Goal: Task Accomplishment & Management: Manage account settings

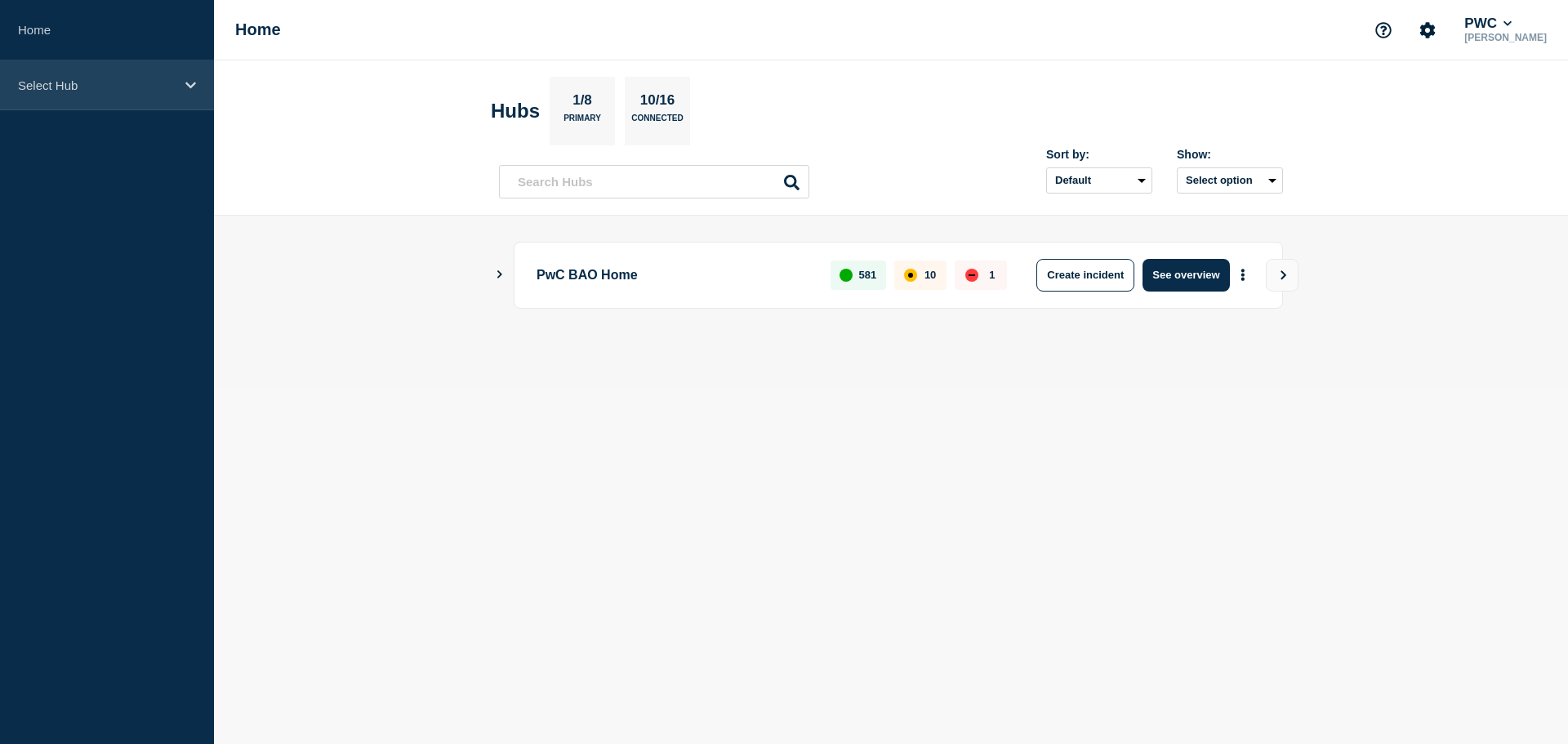
click at [73, 103] on div "Select Hub" at bounding box center [107, 85] width 214 height 50
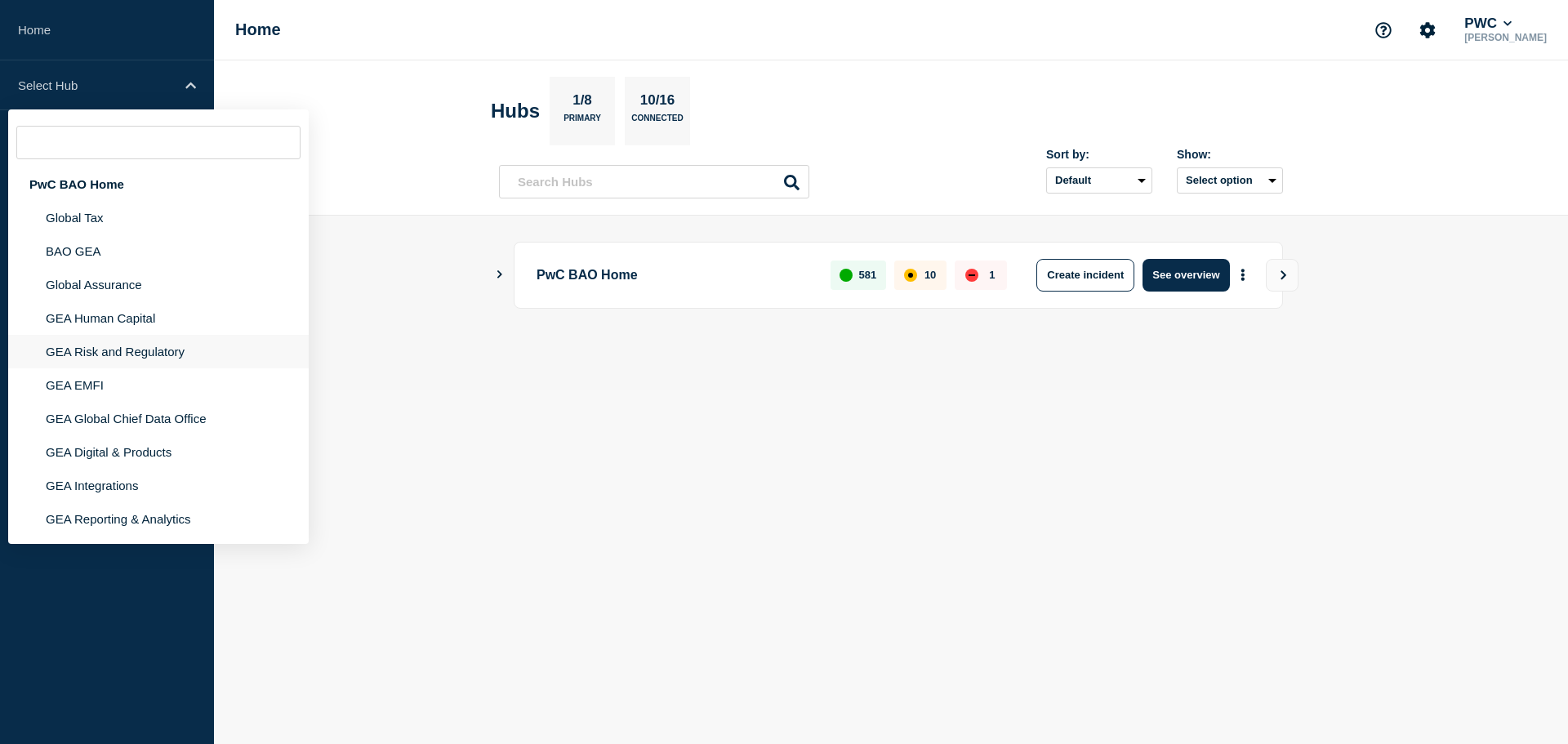
click at [108, 362] on li "GEA Risk and Regulatory" at bounding box center [159, 352] width 300 height 33
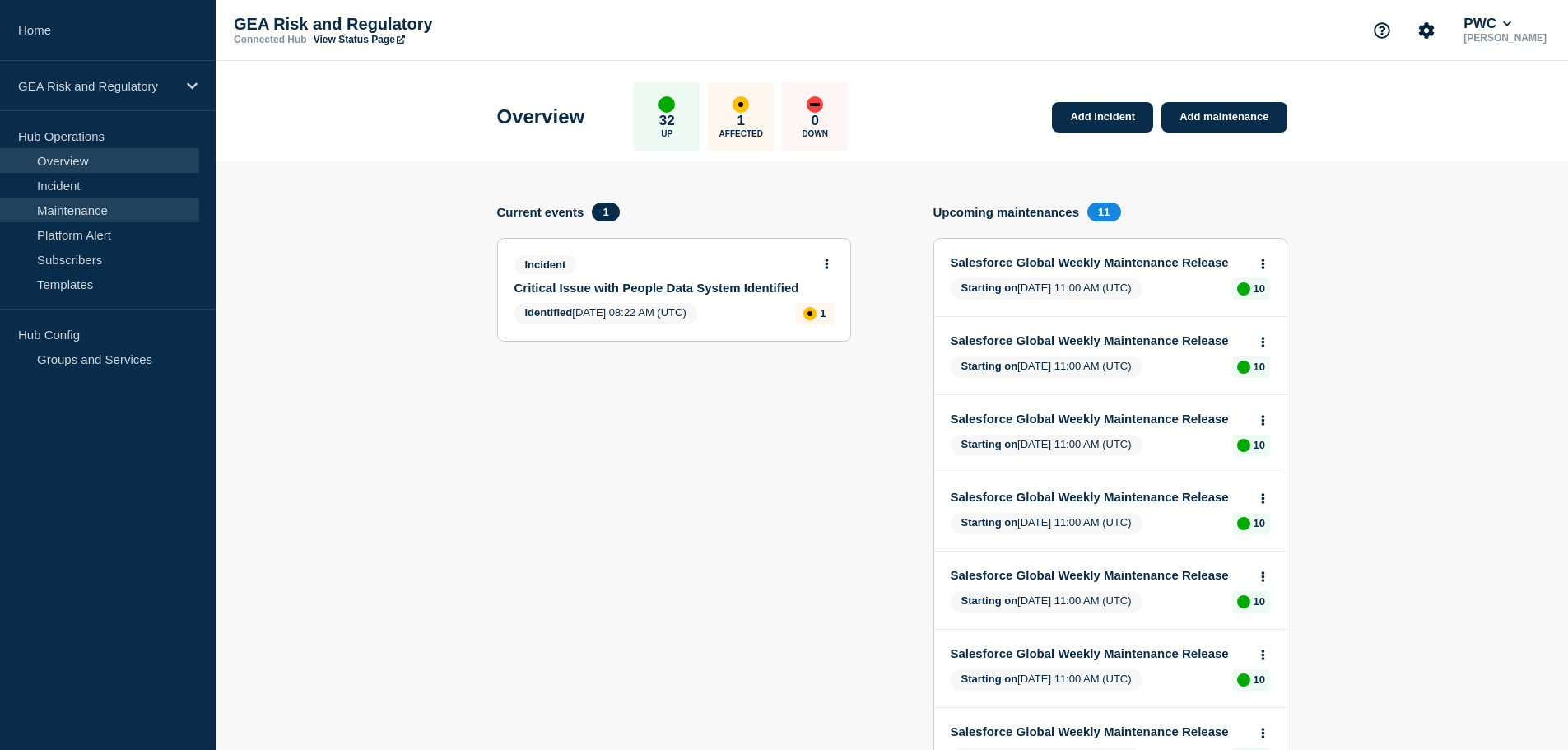
click at [87, 210] on link "Maintenance" at bounding box center [99, 210] width 199 height 24
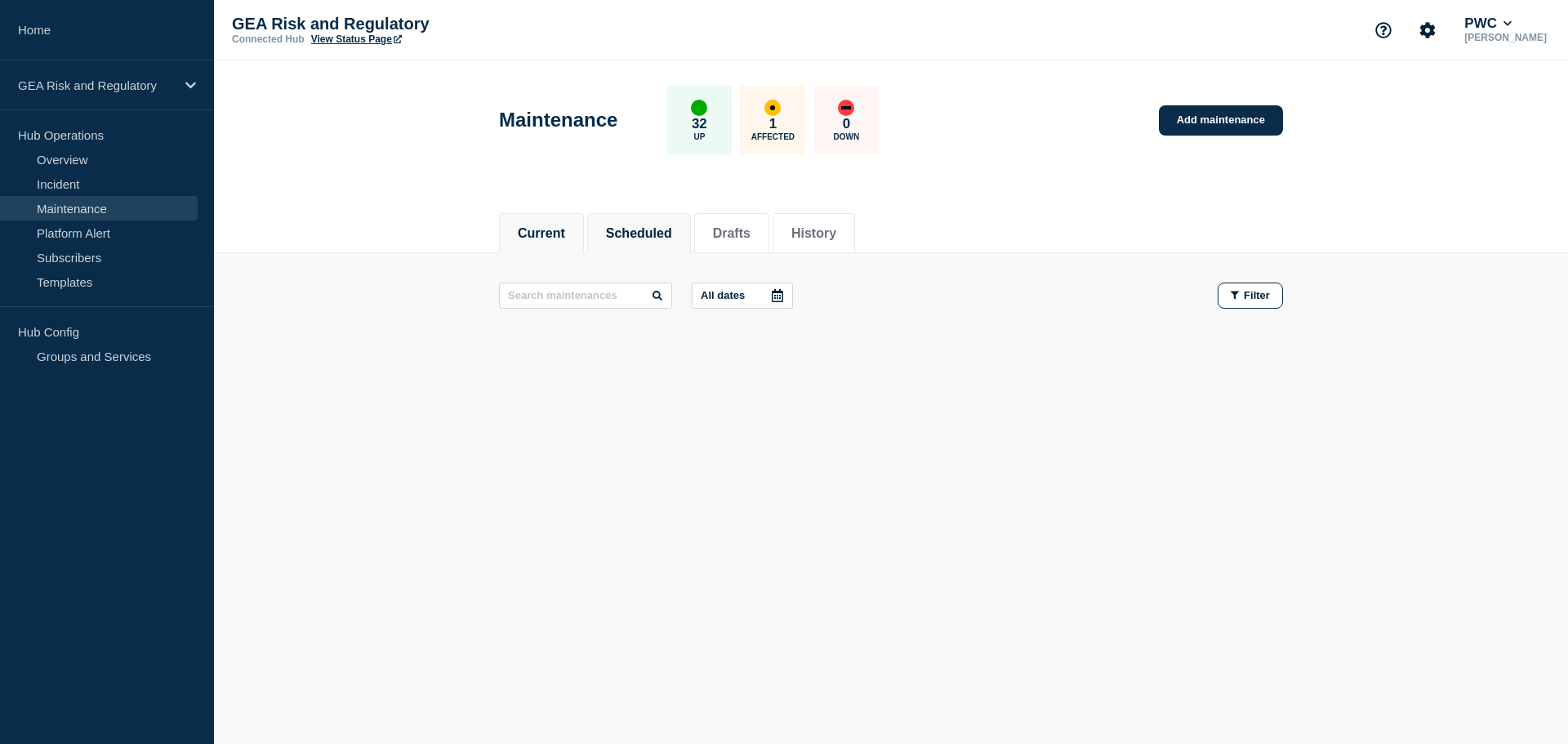
click at [667, 235] on button "Scheduled" at bounding box center [638, 234] width 66 height 15
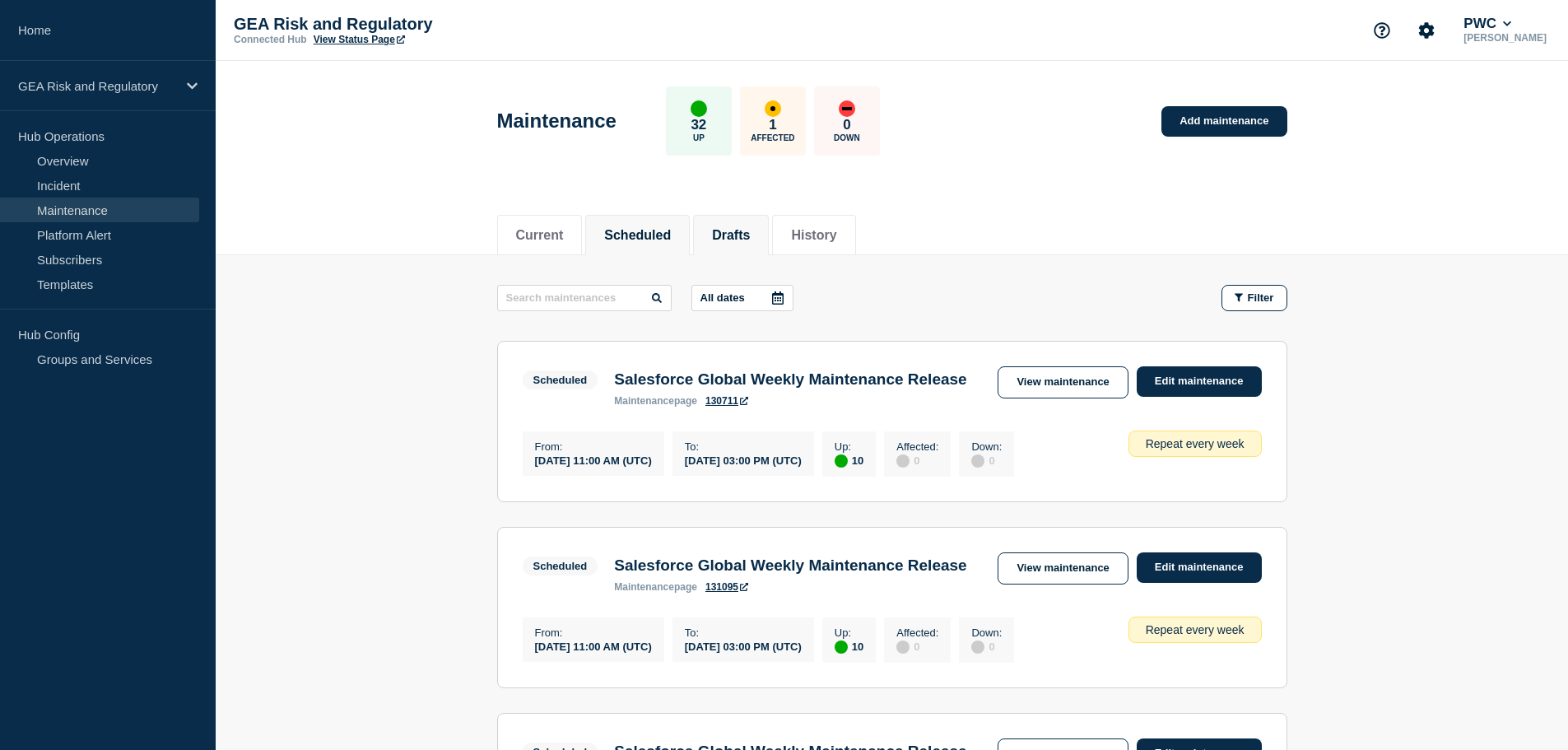
click at [750, 228] on button "Drafts" at bounding box center [730, 236] width 38 height 15
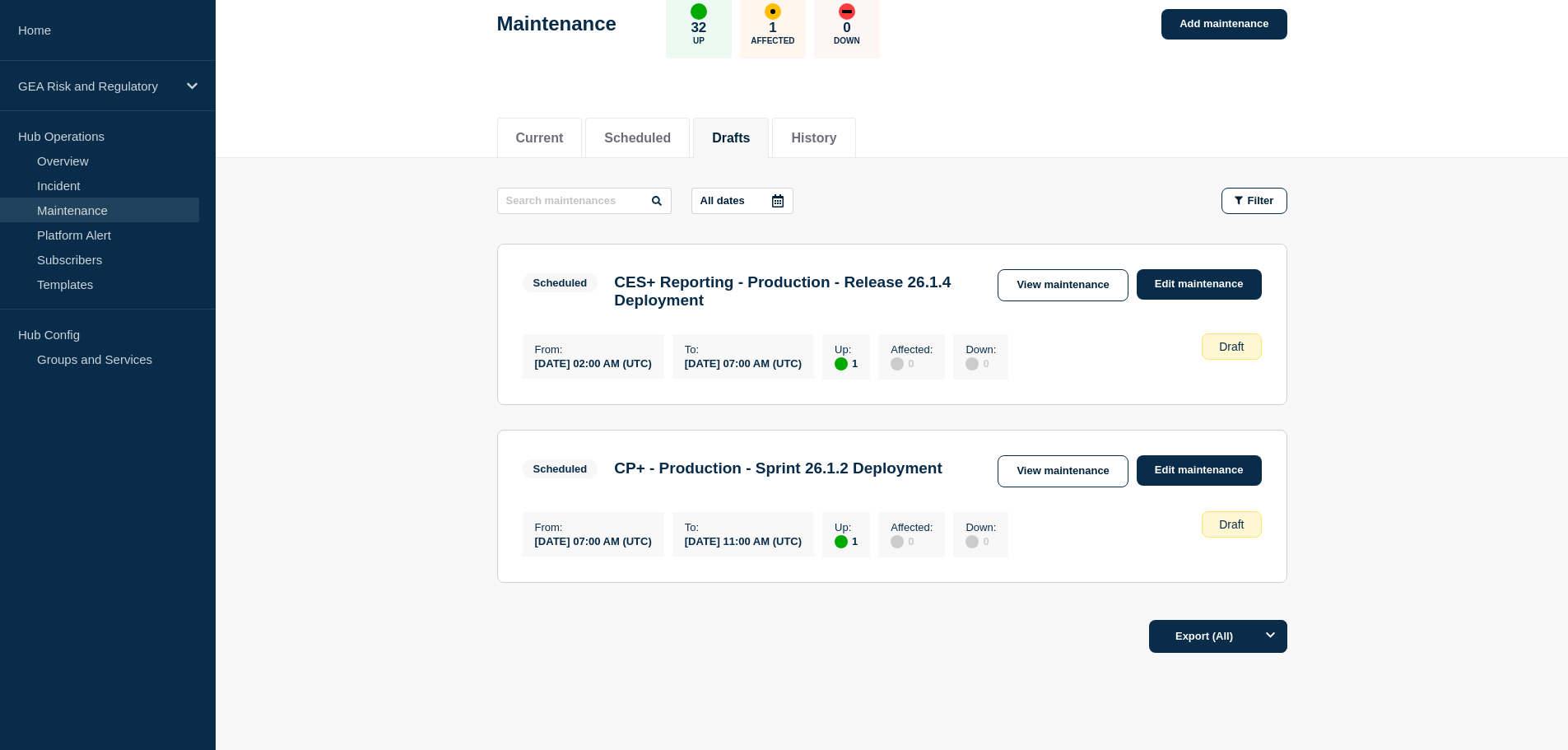
scroll to position [137, 0]
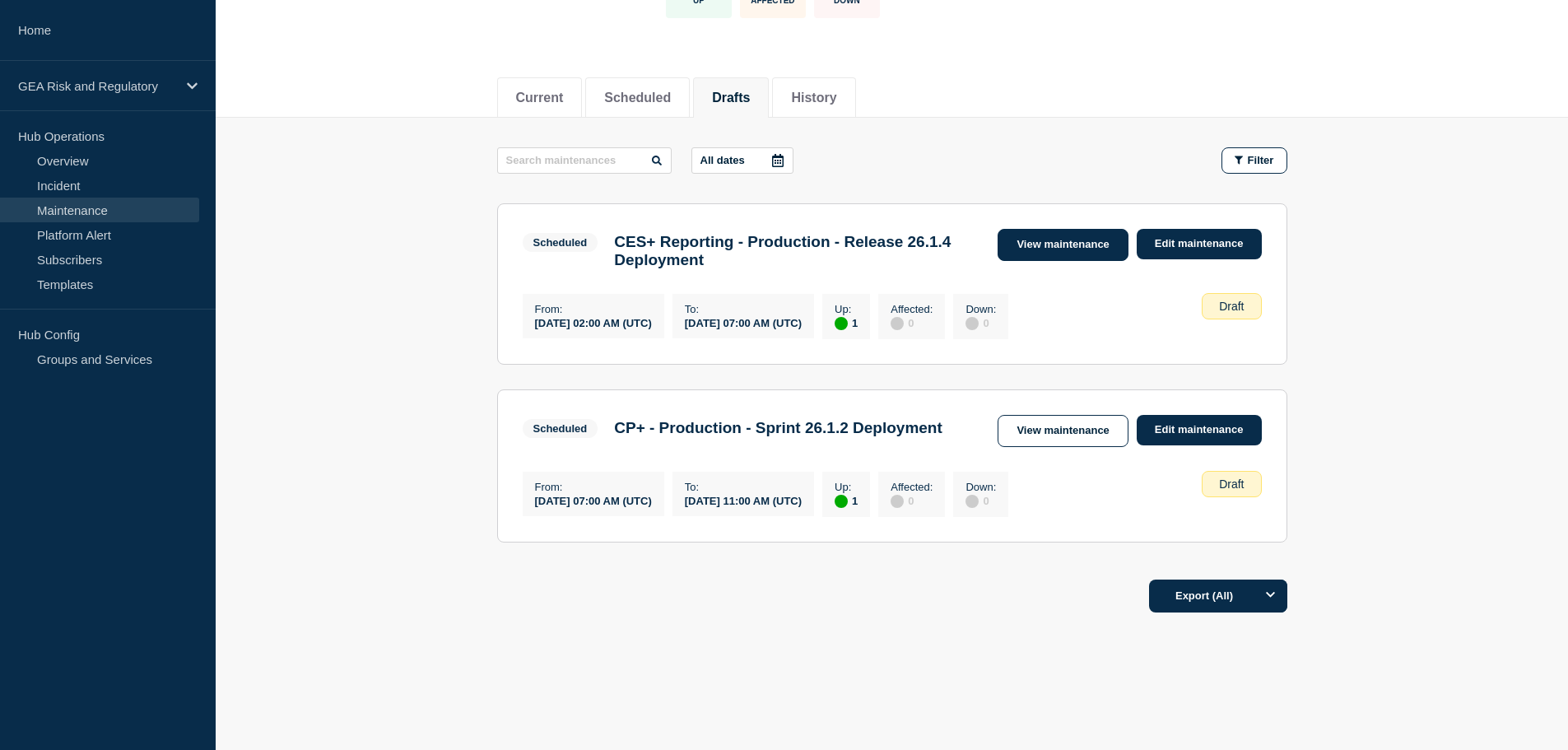
click at [1083, 241] on link "View maintenance" at bounding box center [1062, 245] width 130 height 32
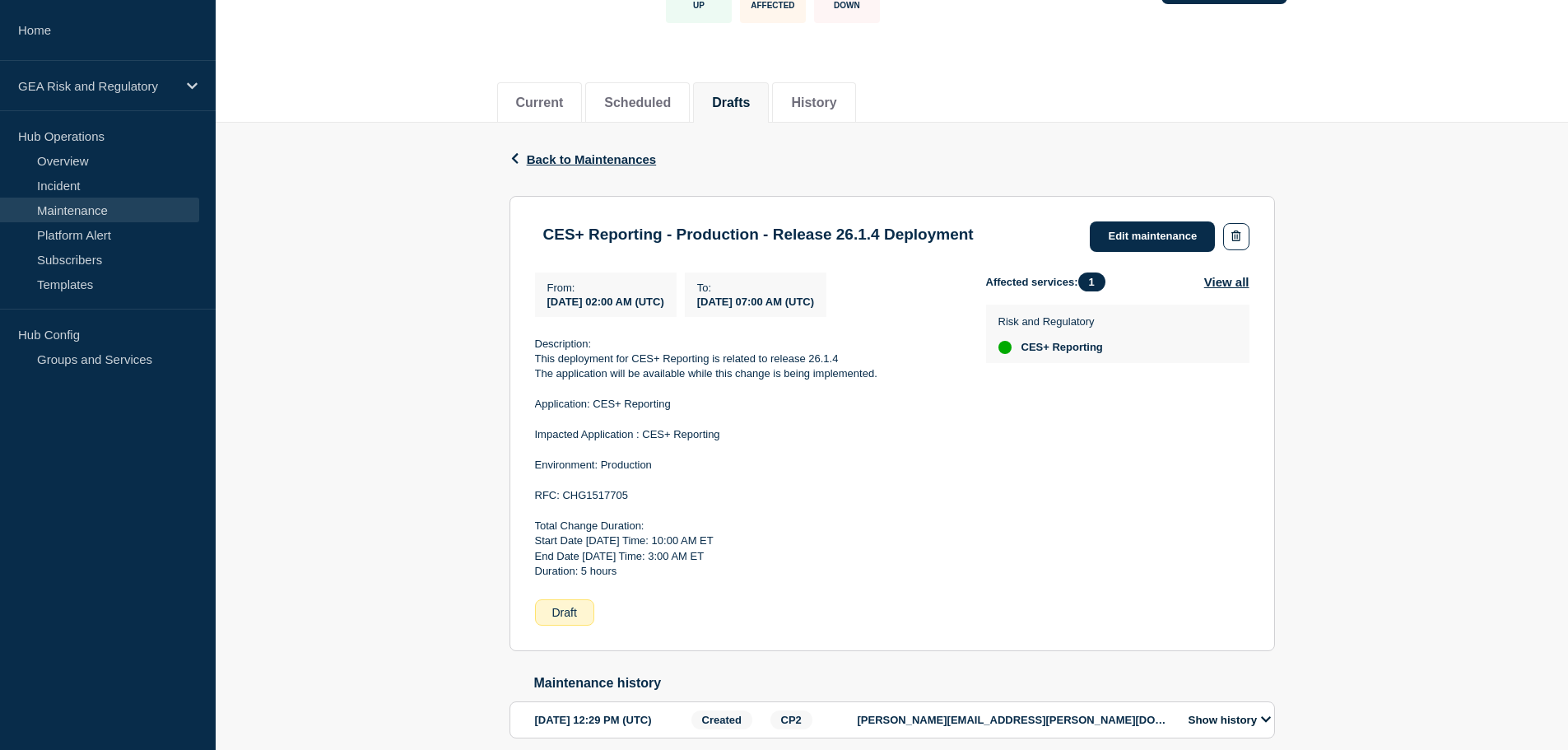
scroll to position [215, 0]
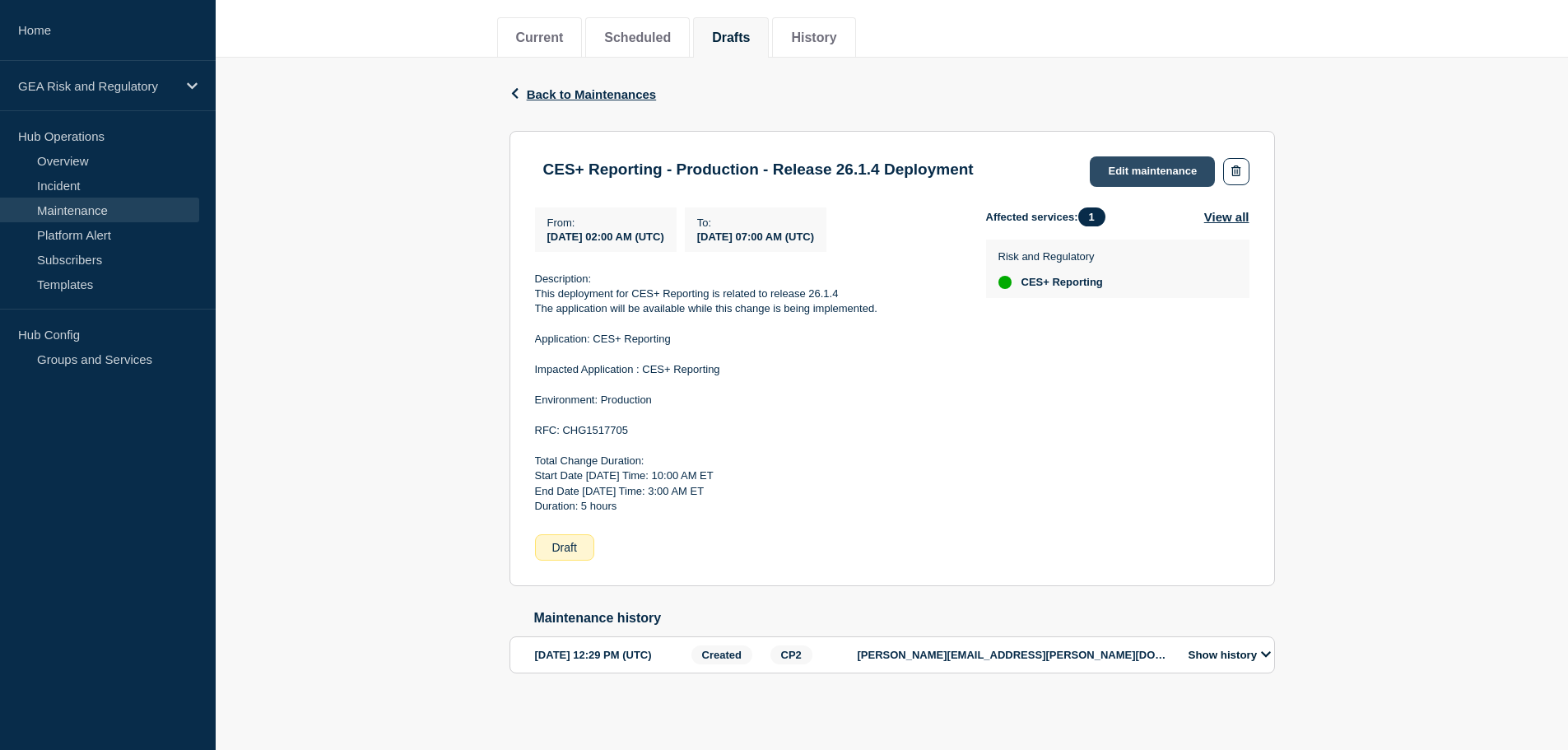
click at [1179, 157] on link "Edit maintenance" at bounding box center [1152, 172] width 125 height 30
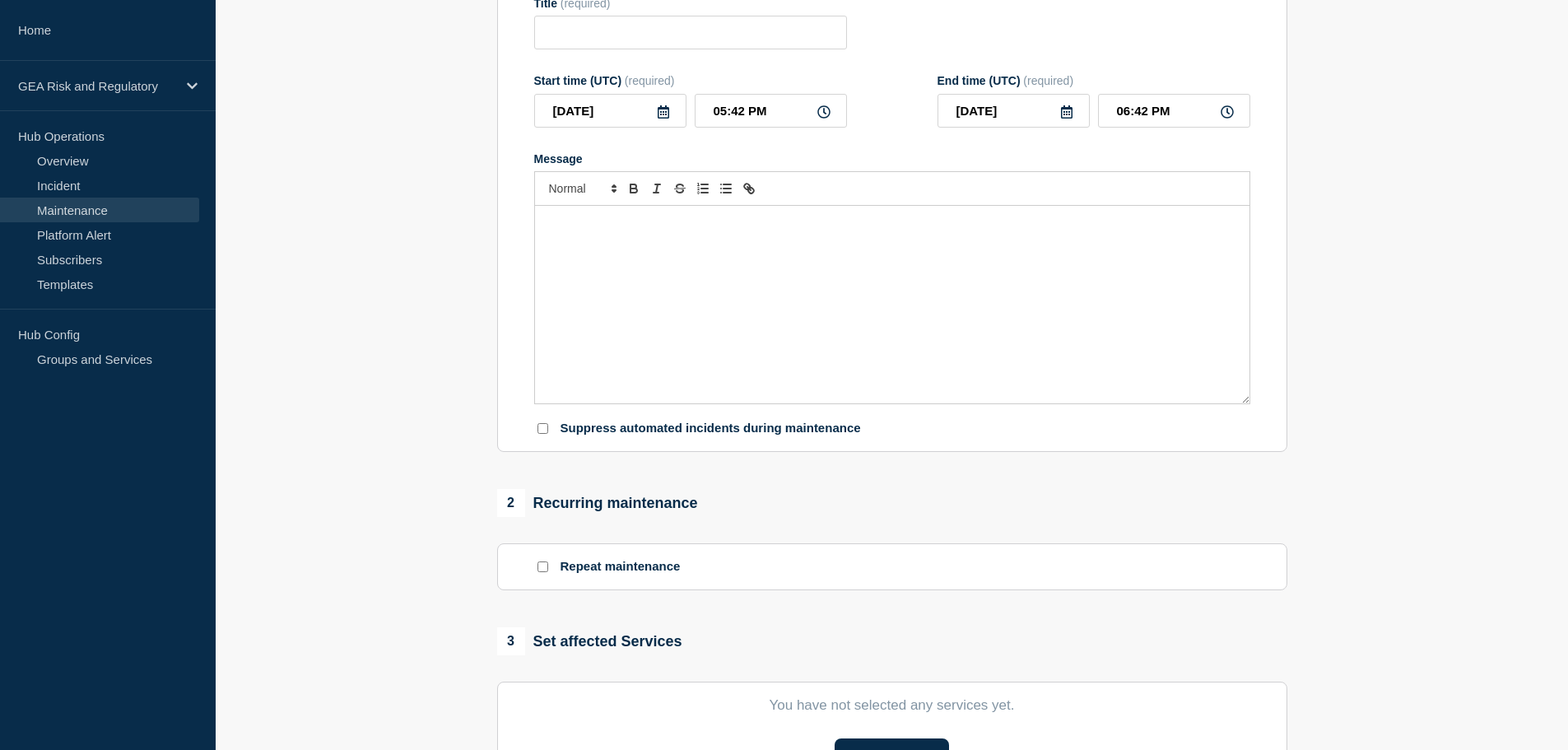
type input "CES+ Reporting - Production - Release 26.1.4 Deployment"
type input "2025-08-30"
type input "02:00 AM"
type input "2025-08-30"
type input "07:00 AM"
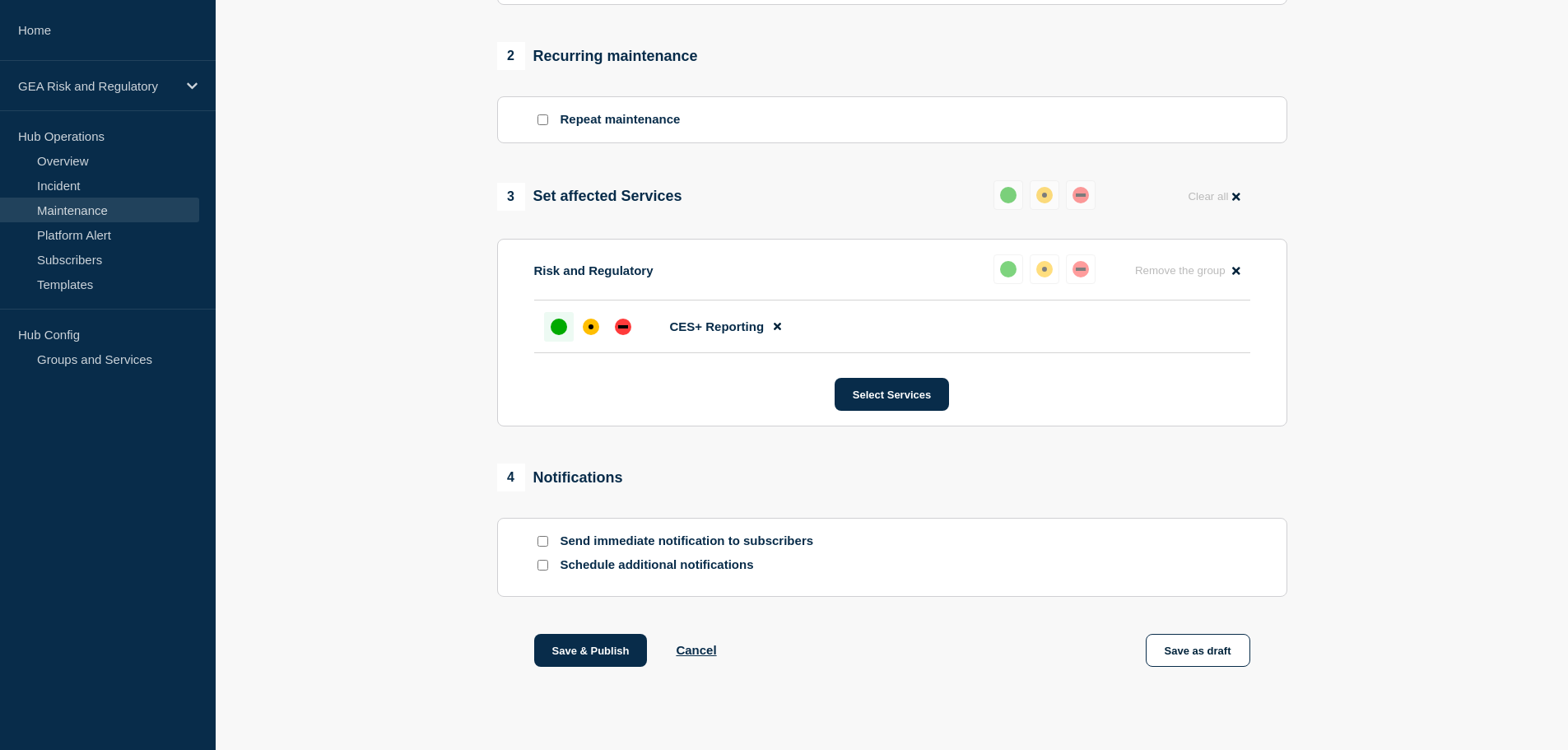
scroll to position [717, 0]
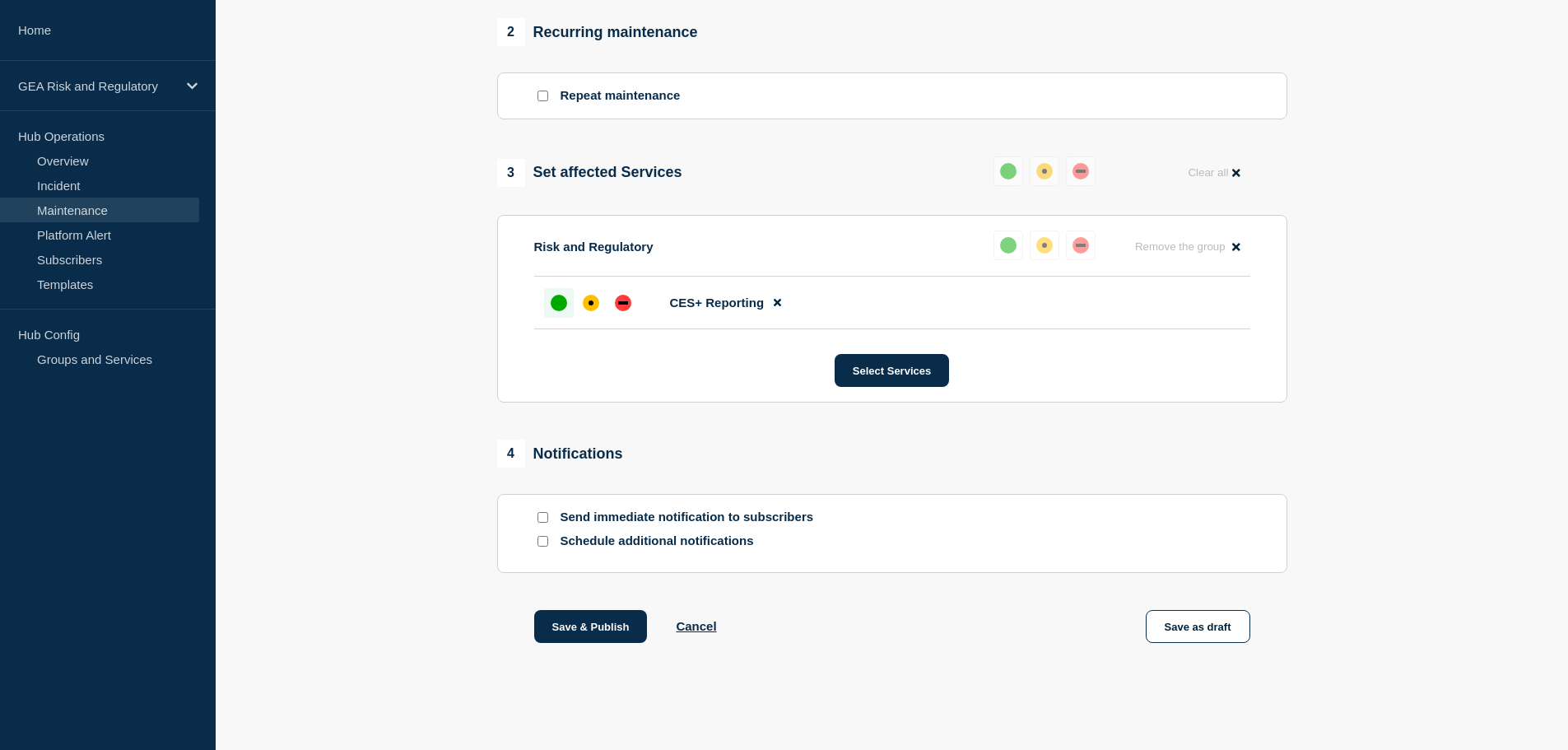
click at [544, 518] on input "Send immediate notification to subscribers" at bounding box center [543, 518] width 11 height 11
checkbox input "true"
click at [585, 630] on button "Save & Publish" at bounding box center [591, 626] width 114 height 33
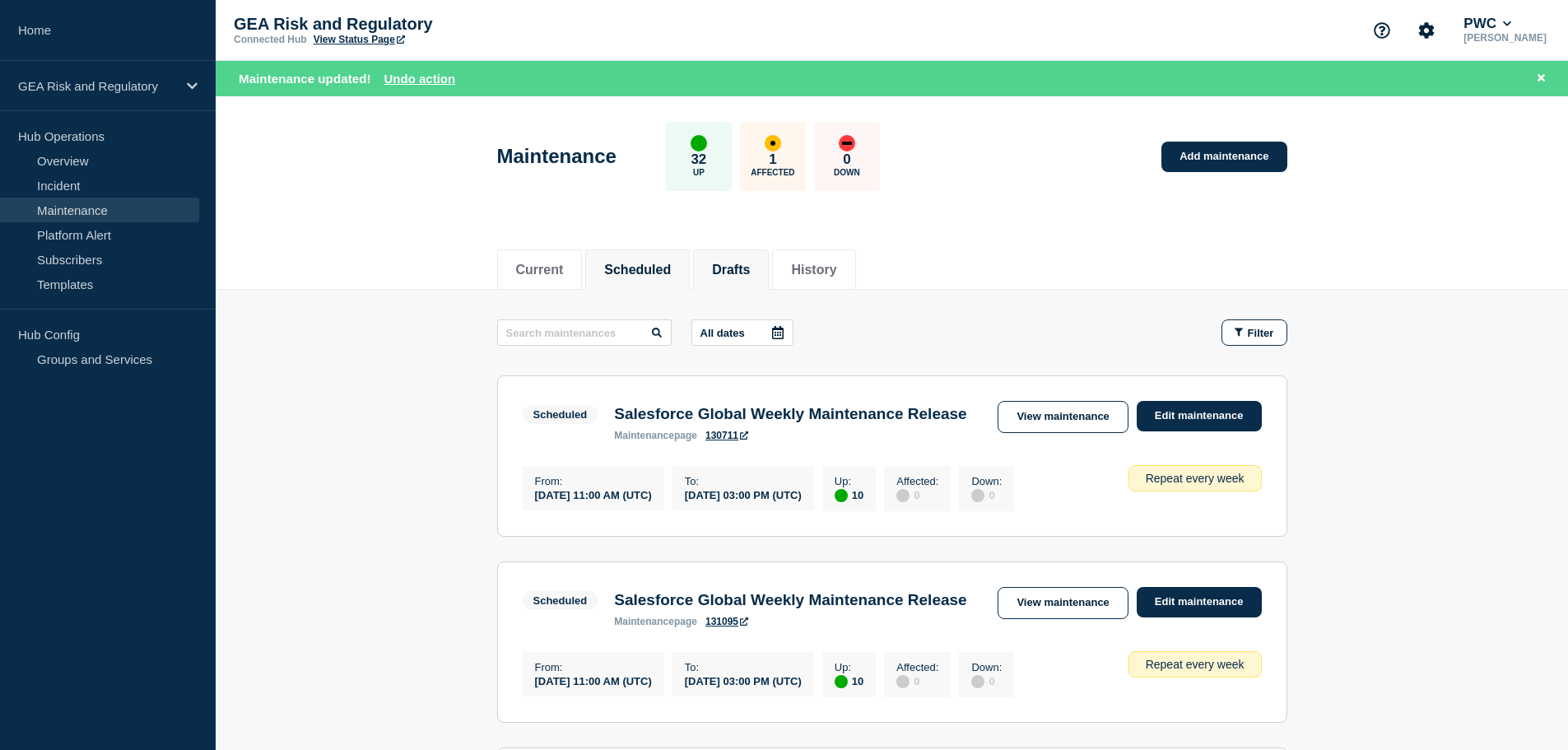
click at [750, 274] on button "Drafts" at bounding box center [730, 270] width 38 height 15
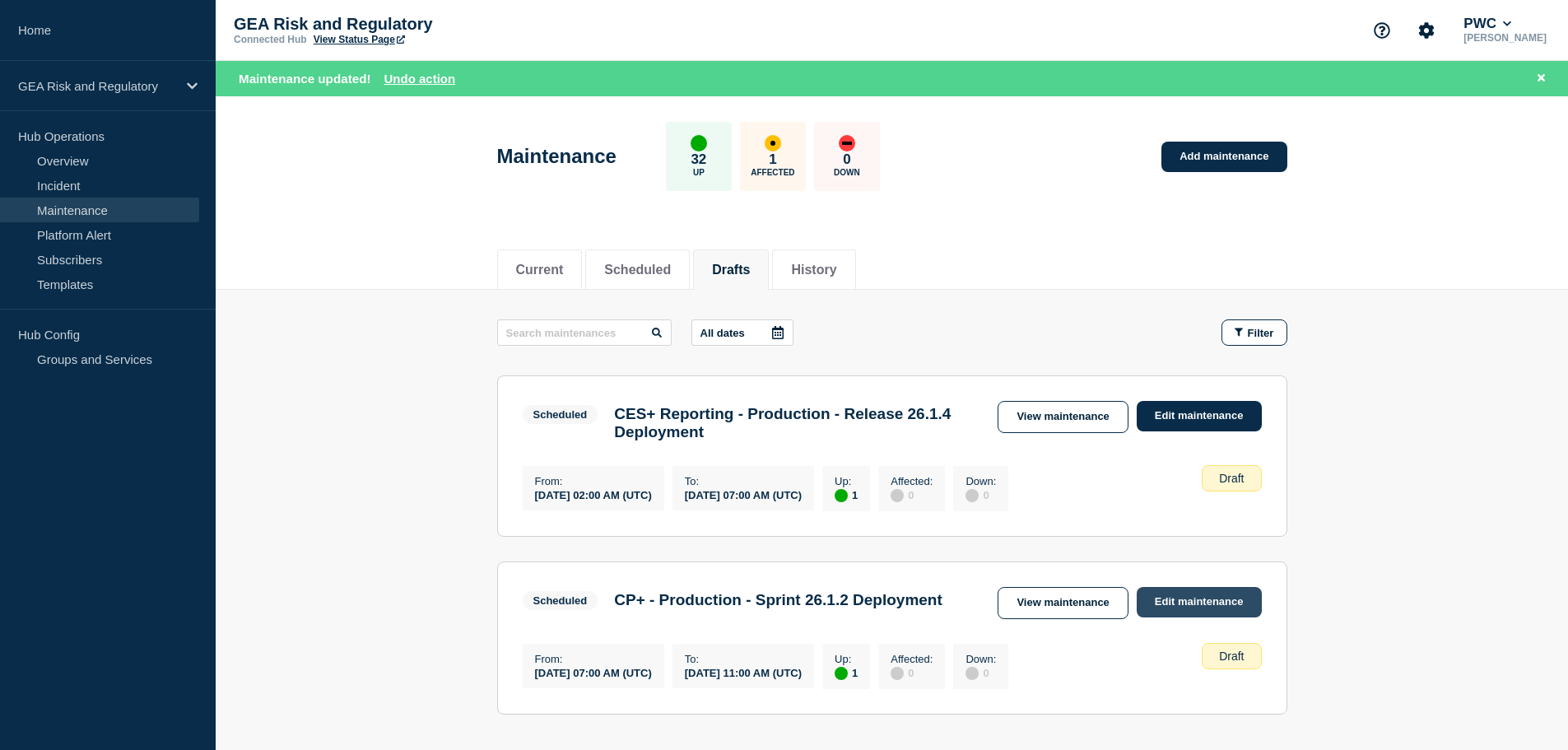
click at [1213, 615] on link "Edit maintenance" at bounding box center [1199, 603] width 125 height 30
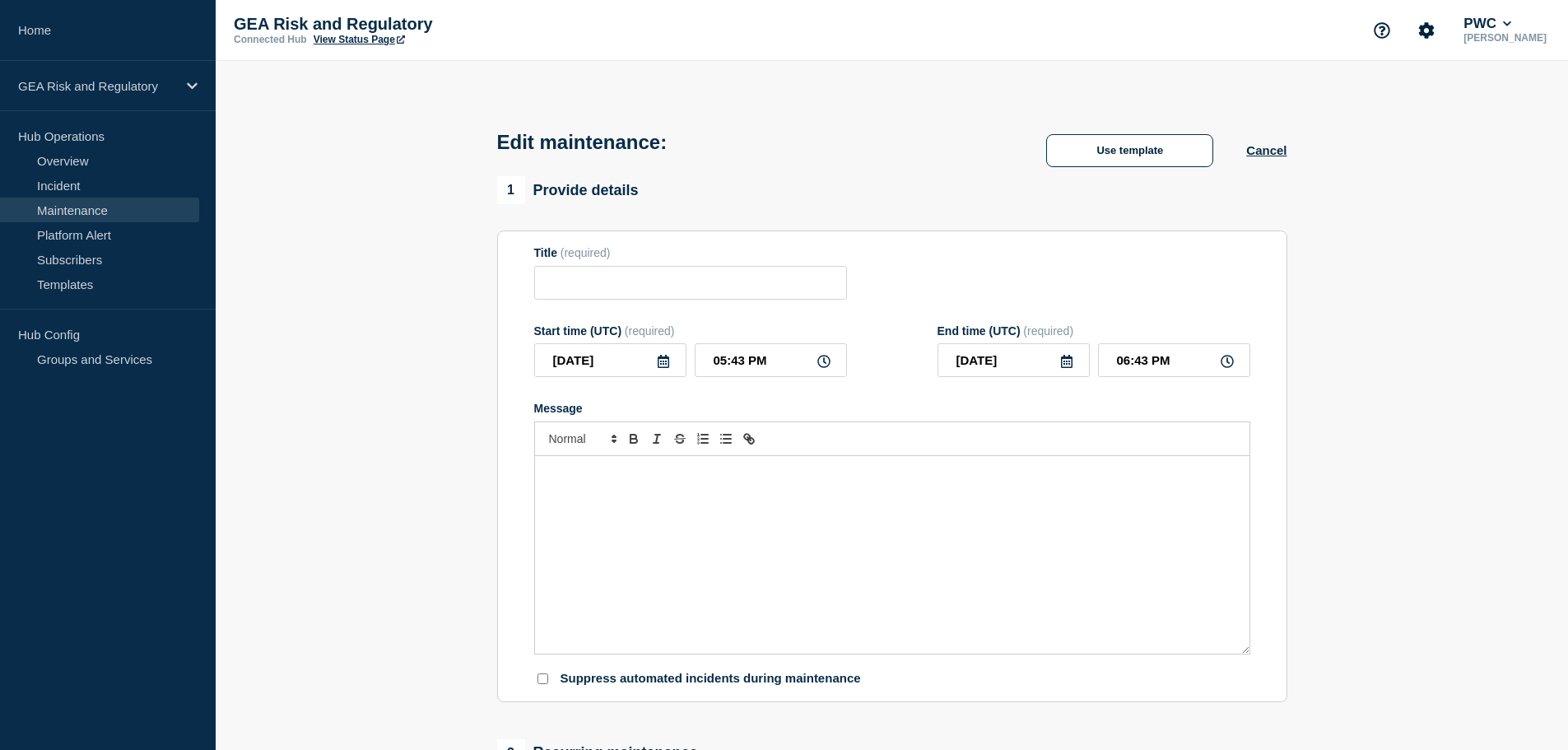
type input "CP+ - Production - Sprint 26.1.2 Deployment"
type input "2025-09-01"
type input "07:00 AM"
type input "2025-09-01"
type input "11:00 AM"
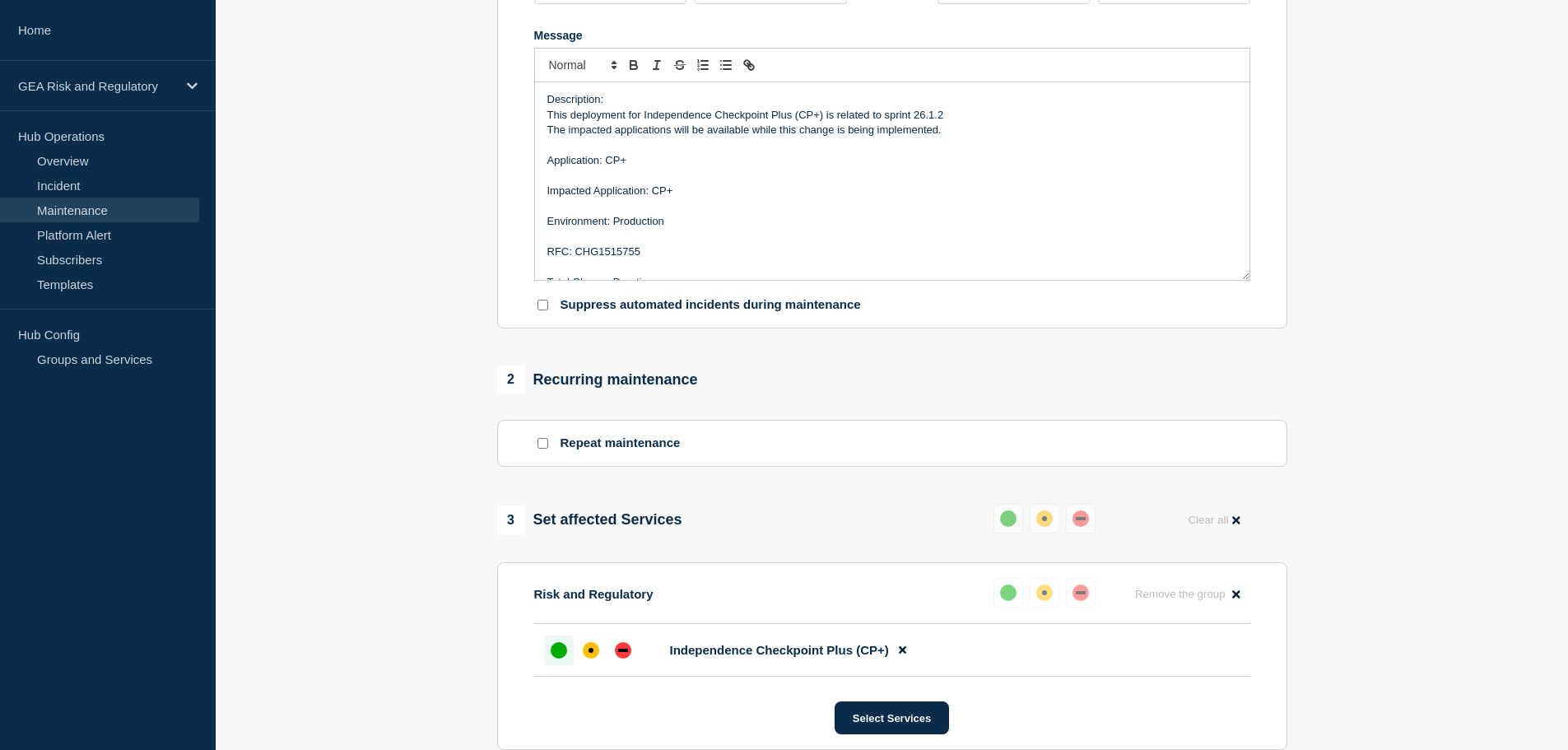
scroll to position [686, 0]
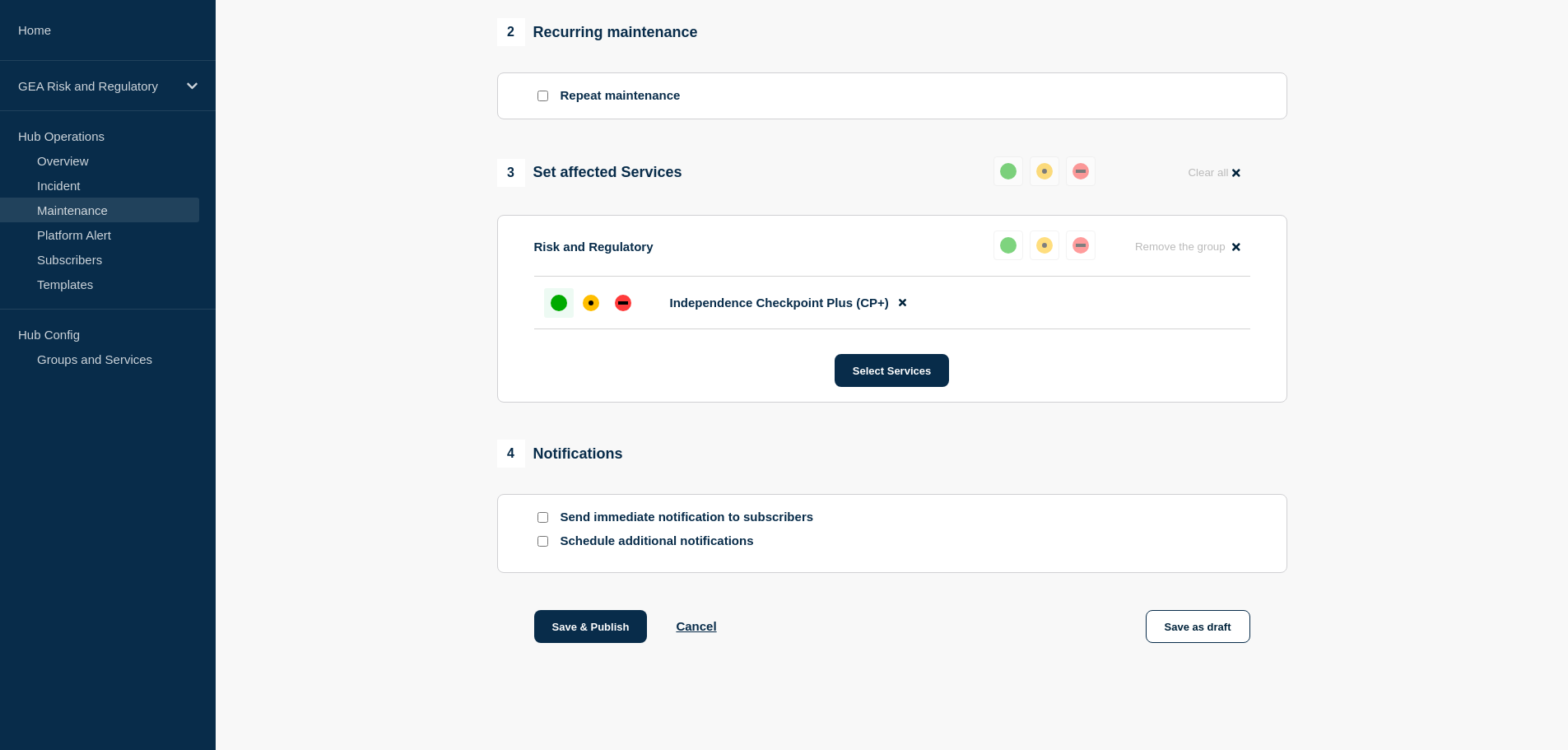
click at [541, 523] on input "Send immediate notification to subscribers" at bounding box center [543, 518] width 11 height 11
checkbox input "true"
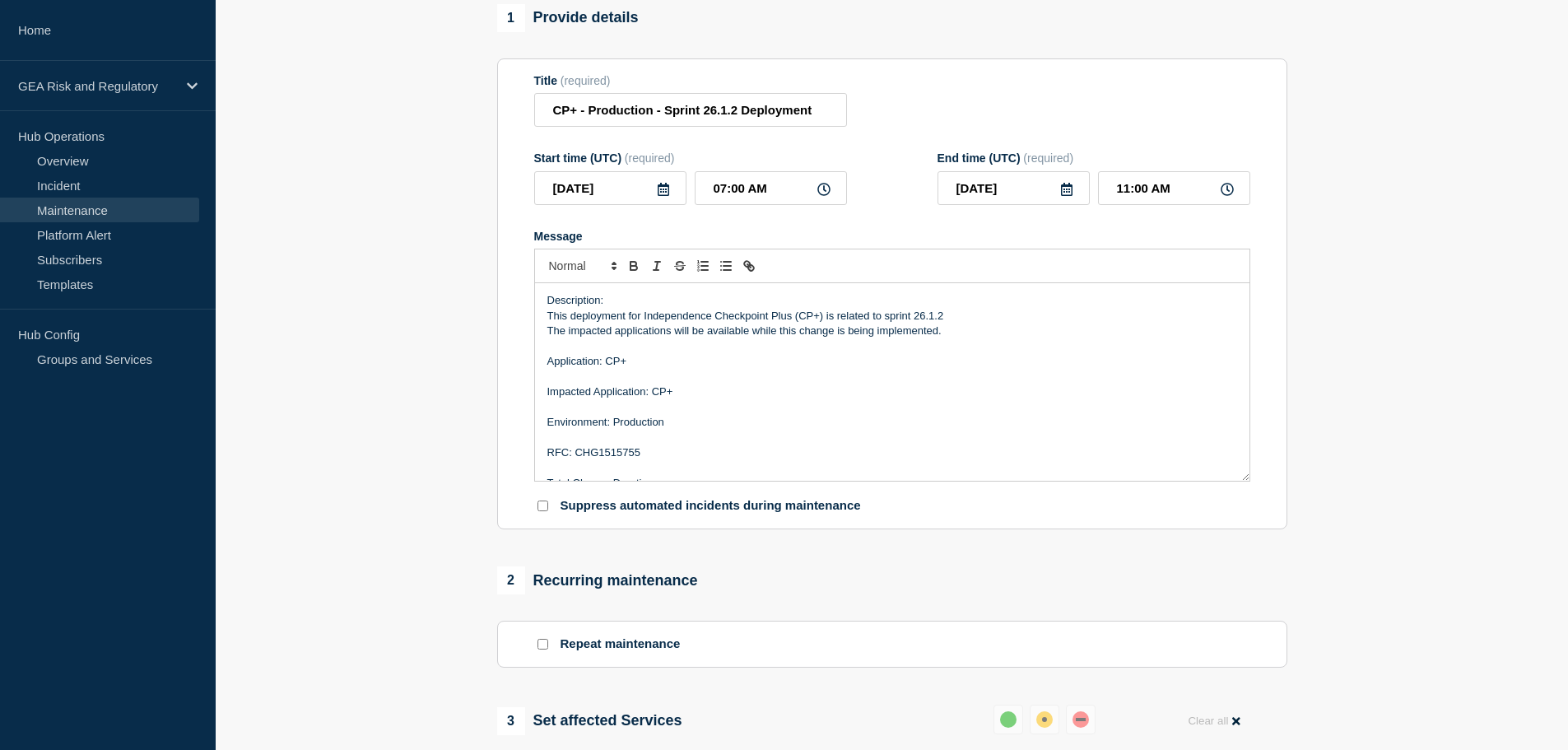
scroll to position [717, 0]
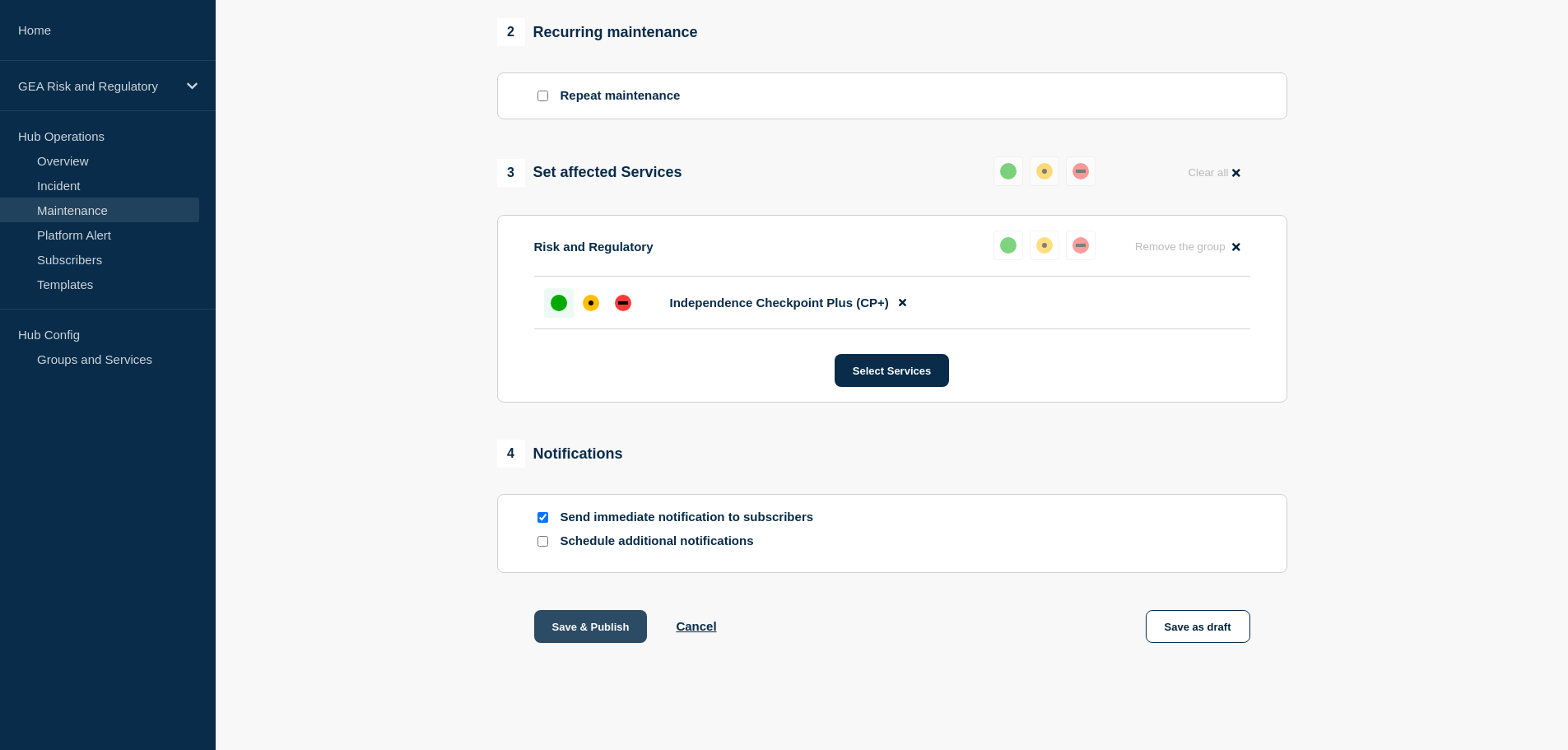
click at [613, 630] on button "Save & Publish" at bounding box center [591, 626] width 114 height 33
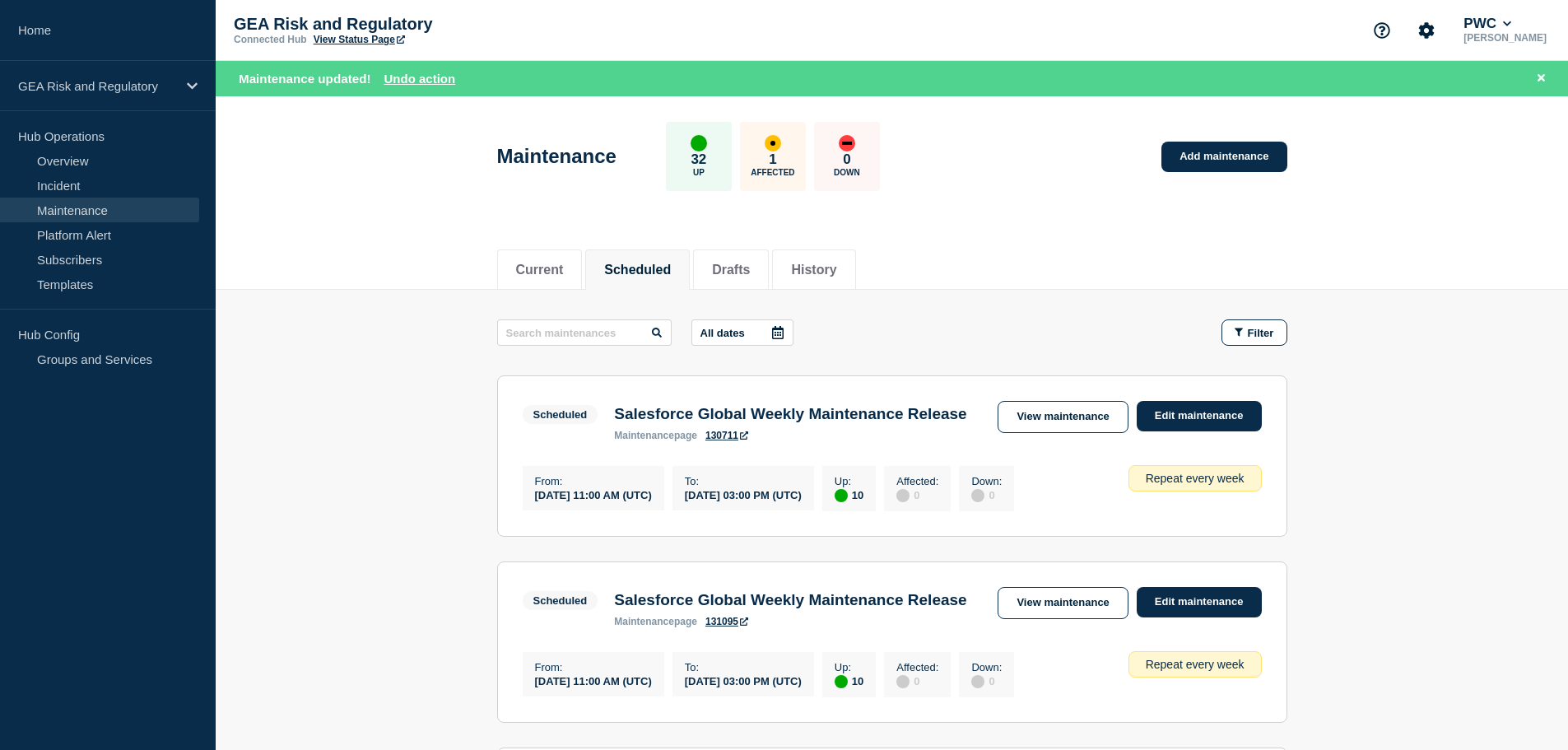
click at [89, 208] on link "Maintenance" at bounding box center [99, 210] width 199 height 24
click at [556, 267] on button "Current" at bounding box center [540, 270] width 48 height 15
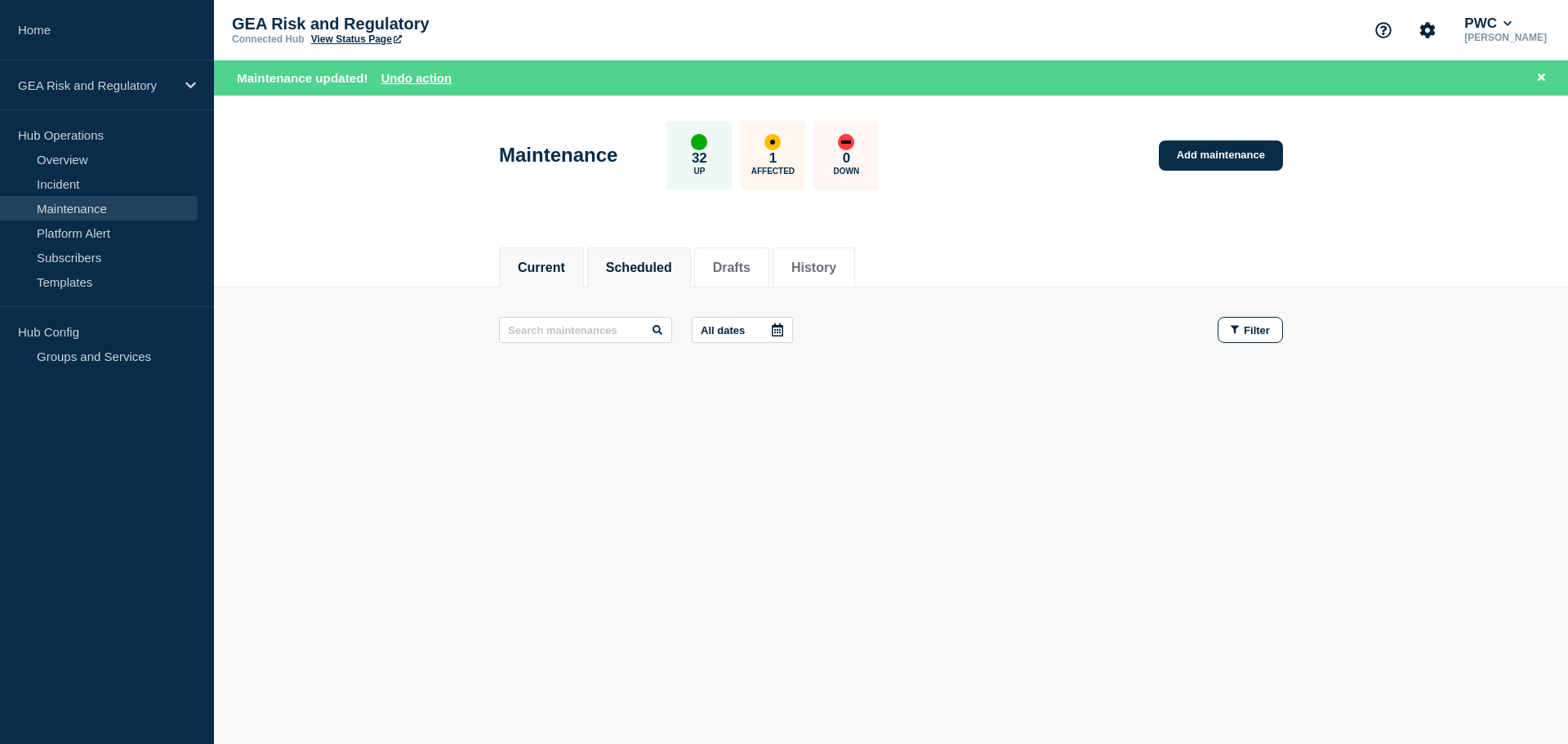
click at [637, 273] on button "Scheduled" at bounding box center [638, 268] width 66 height 15
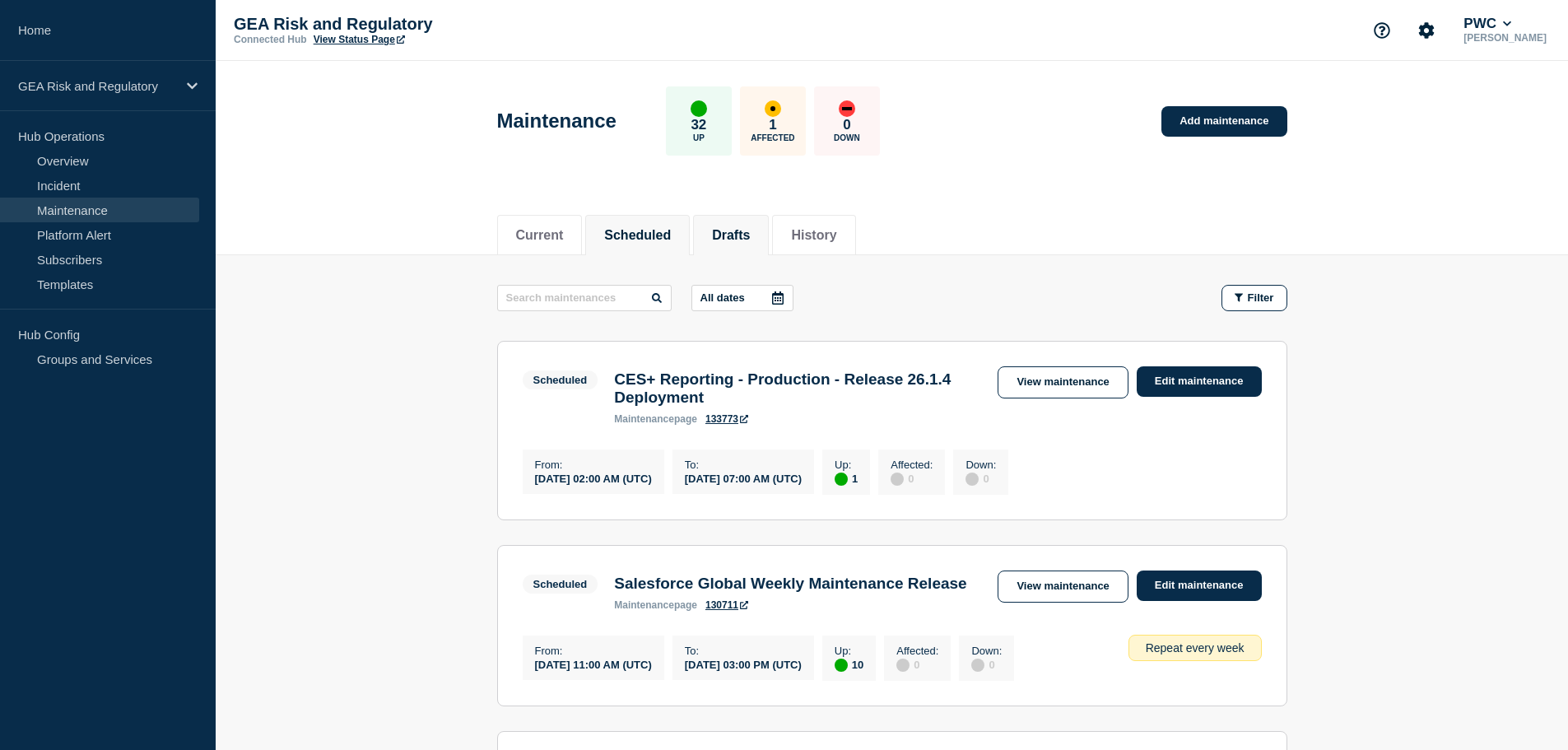
click at [750, 237] on button "Drafts" at bounding box center [730, 236] width 38 height 15
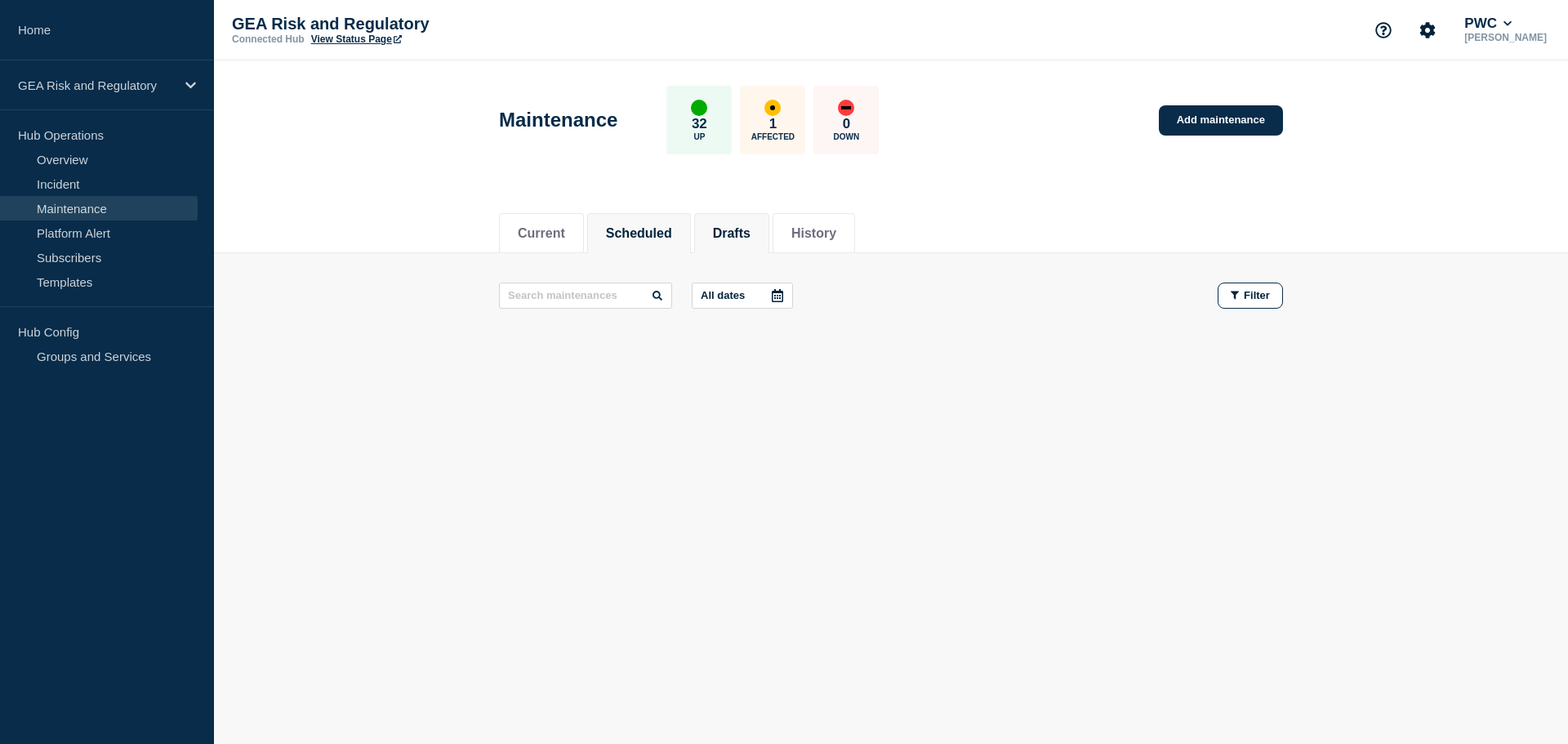
click at [659, 236] on button "Scheduled" at bounding box center [638, 234] width 66 height 15
